Goal: Transaction & Acquisition: Purchase product/service

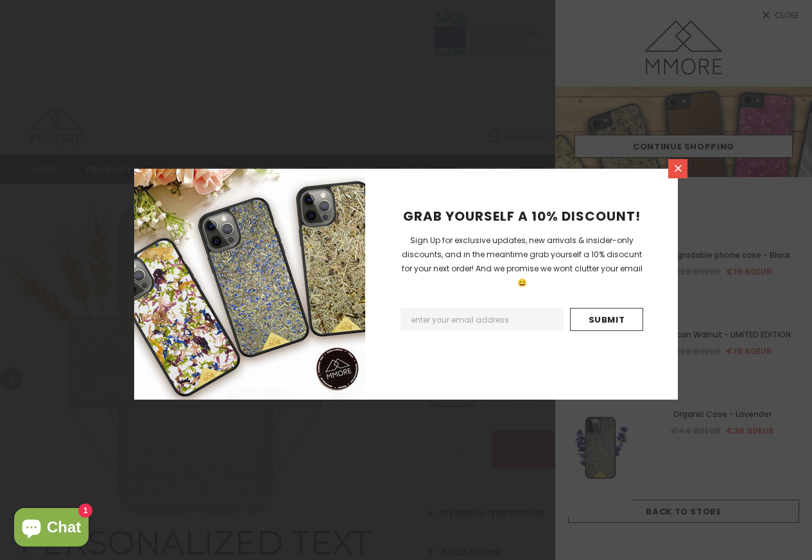
click at [678, 169] on icon at bounding box center [677, 168] width 7 height 7
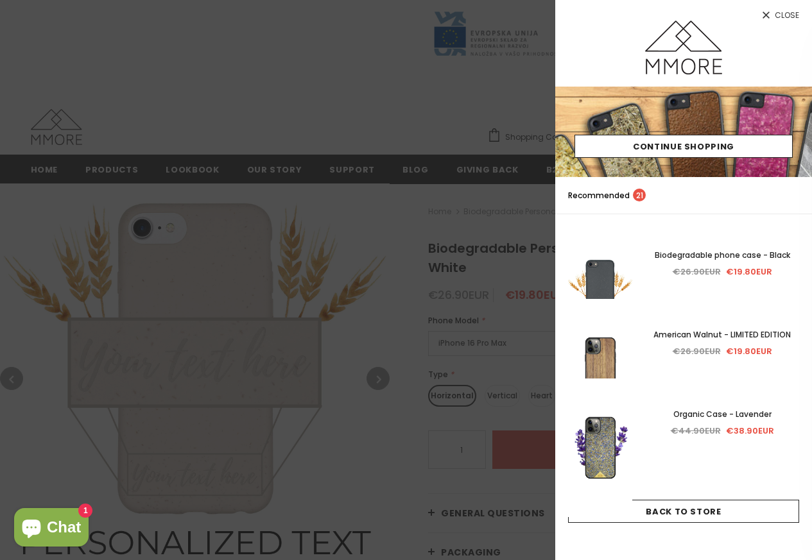
click at [674, 173] on img at bounding box center [683, 132] width 257 height 90
click at [772, 13] on link "Close" at bounding box center [683, 10] width 257 height 21
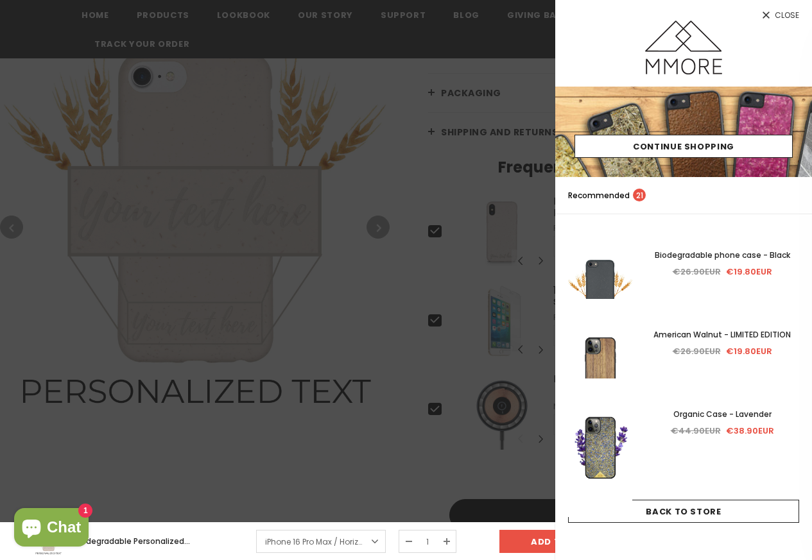
scroll to position [465, 0]
click at [771, 15] on icon at bounding box center [765, 15] width 11 height 11
click at [463, 51] on div at bounding box center [406, 280] width 812 height 560
click at [419, 51] on div at bounding box center [406, 280] width 812 height 560
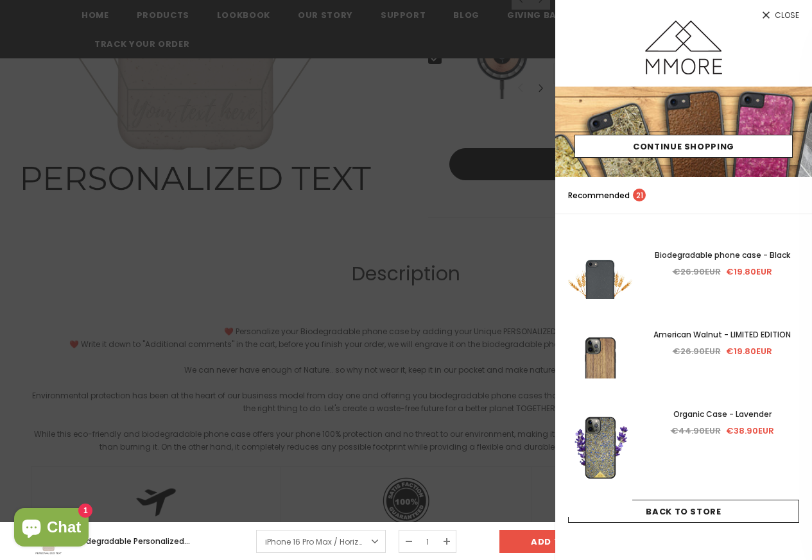
scroll to position [927, 0]
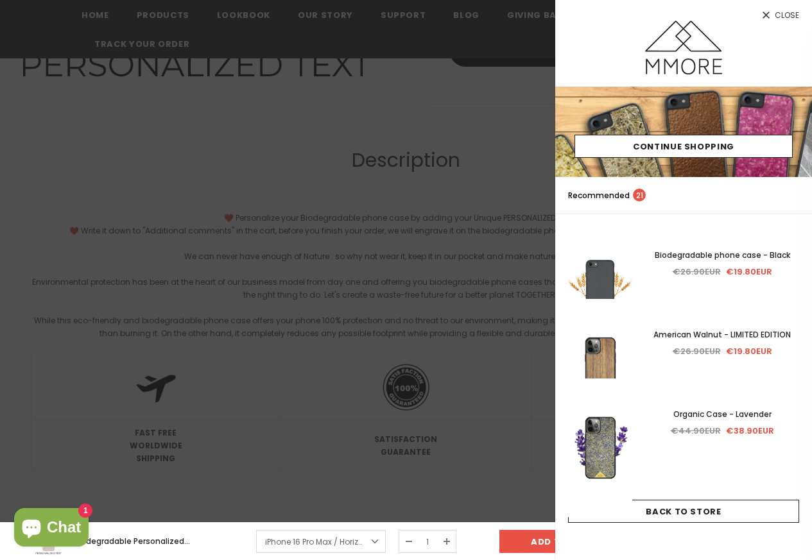
click at [772, 13] on link "Close" at bounding box center [683, 10] width 257 height 21
